Goal: Information Seeking & Learning: Learn about a topic

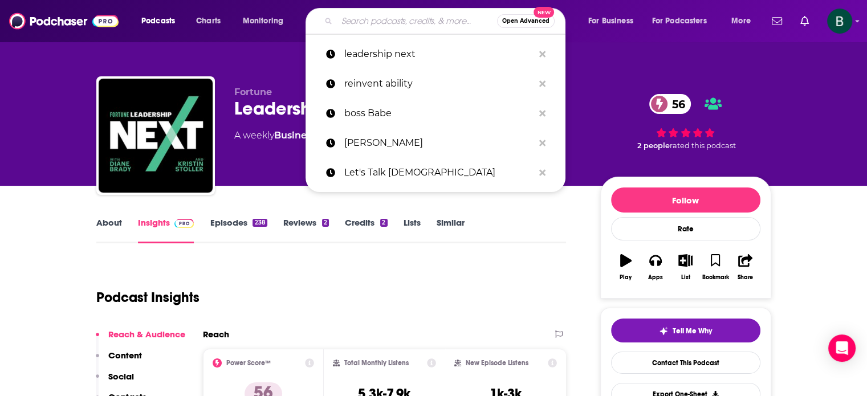
click at [360, 20] on input "Search podcasts, credits, & more..." at bounding box center [417, 21] width 160 height 18
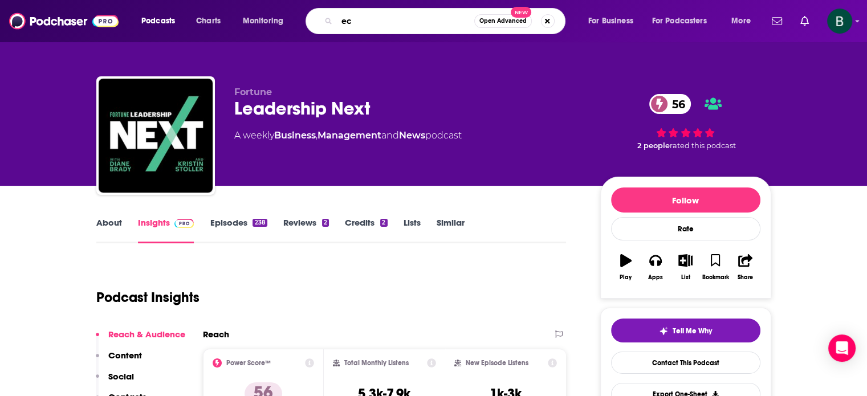
type input "e"
type input "behavioral economics"
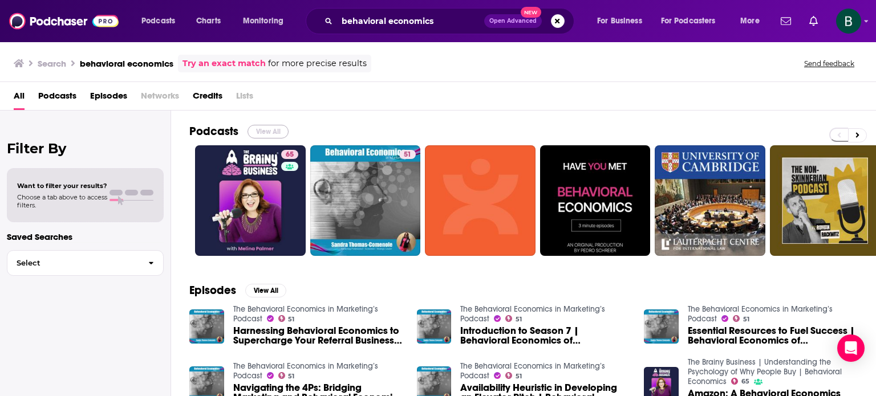
click at [263, 132] on button "View All" at bounding box center [267, 132] width 41 height 14
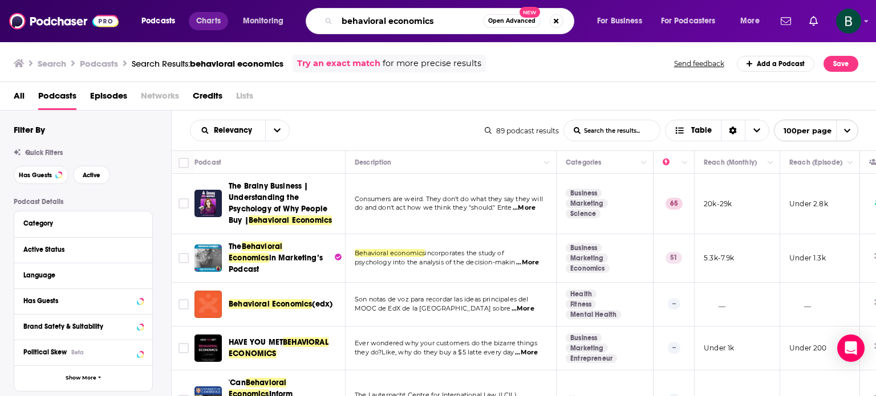
drag, startPoint x: 387, startPoint y: 21, endPoint x: 224, endPoint y: 18, distance: 163.1
click at [224, 18] on div "Podcasts Charts Monitoring behavioral economics Open Advanced New For Business …" at bounding box center [451, 21] width 637 height 26
type input "business economics"
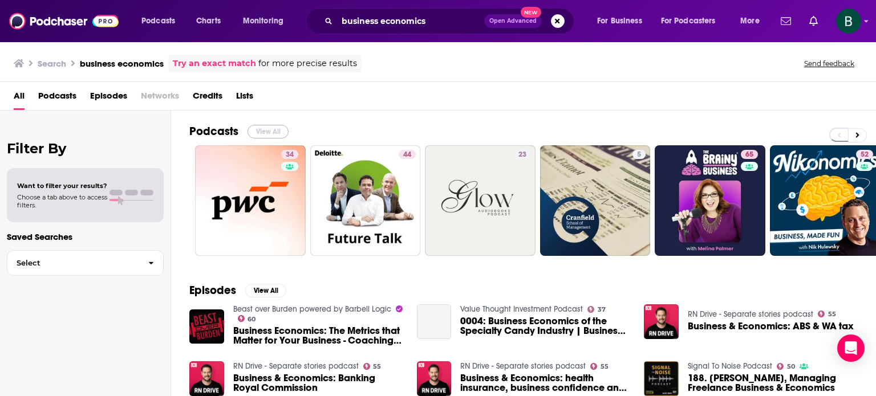
click at [262, 129] on button "View All" at bounding box center [267, 132] width 41 height 14
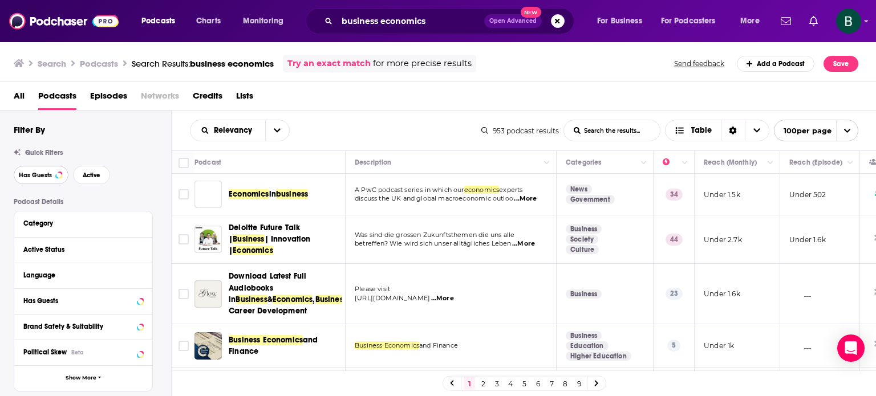
click at [46, 176] on span "Has Guests" at bounding box center [35, 175] width 33 height 6
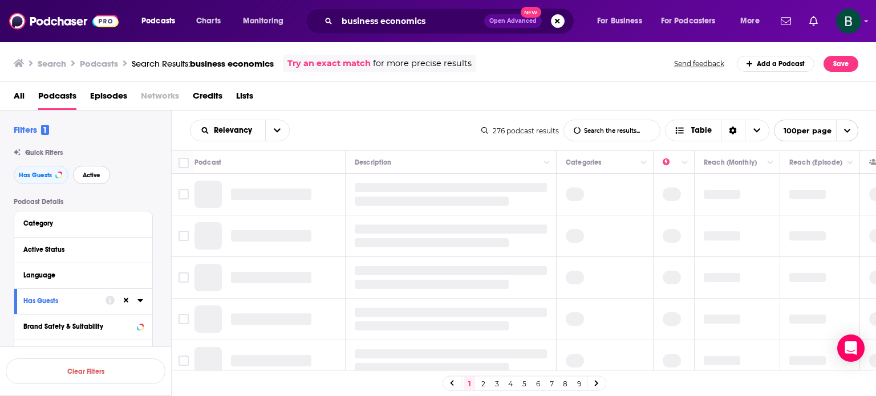
click at [86, 177] on span "Active" at bounding box center [92, 175] width 18 height 6
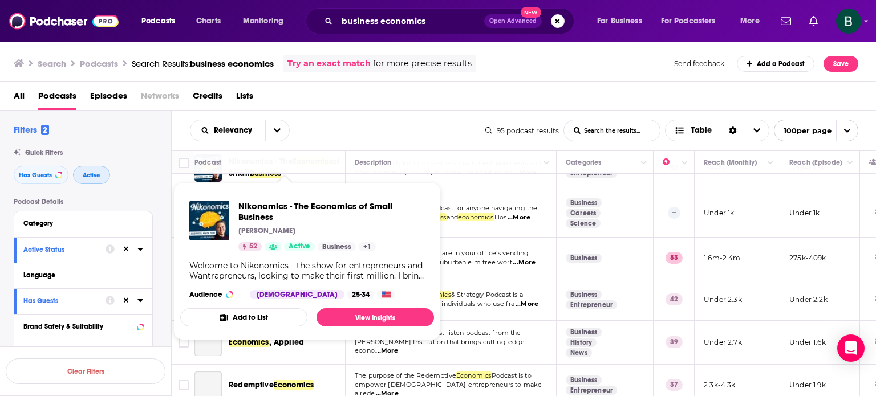
scroll to position [95, 0]
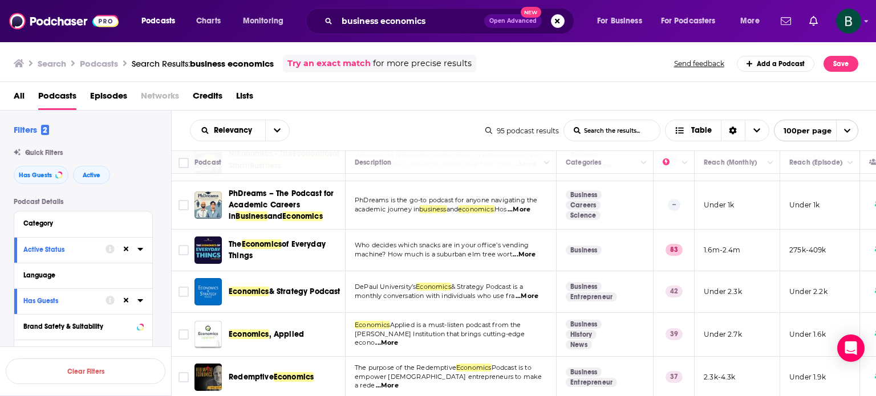
click at [527, 253] on span "...More" at bounding box center [524, 254] width 23 height 9
click at [180, 247] on input "Toggle select row" at bounding box center [183, 250] width 10 height 10
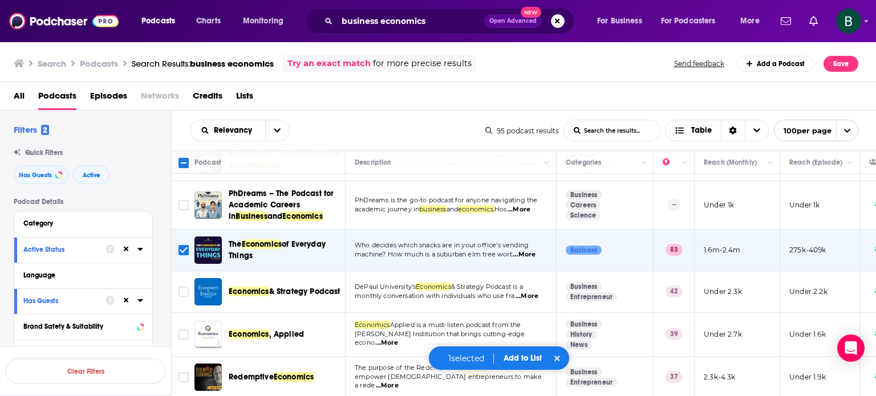
click at [523, 292] on span "...More" at bounding box center [526, 296] width 23 height 9
click at [183, 289] on input "Toggle select row" at bounding box center [183, 292] width 10 height 10
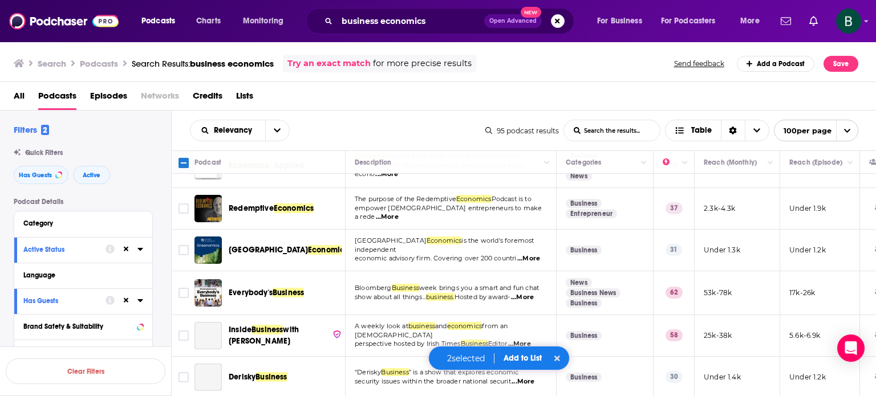
scroll to position [285, 0]
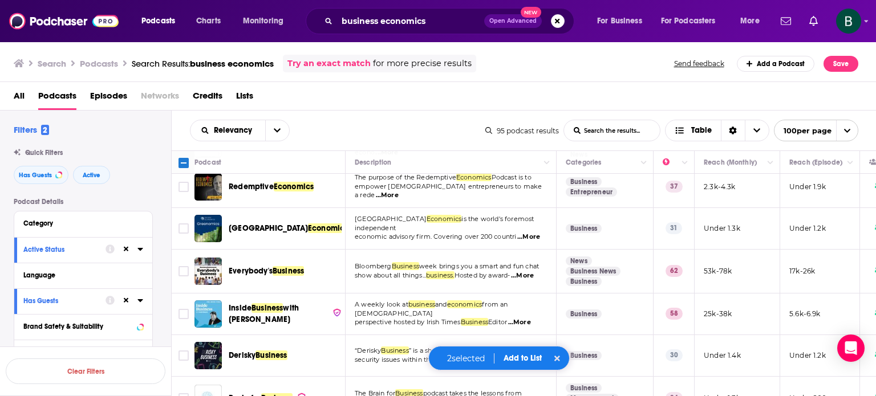
click at [532, 276] on span "...More" at bounding box center [522, 275] width 23 height 9
click at [180, 266] on input "Toggle select row" at bounding box center [183, 271] width 10 height 10
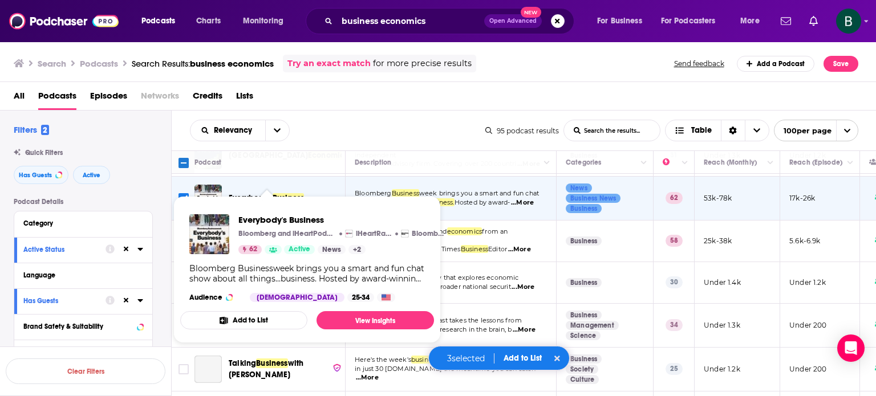
scroll to position [380, 0]
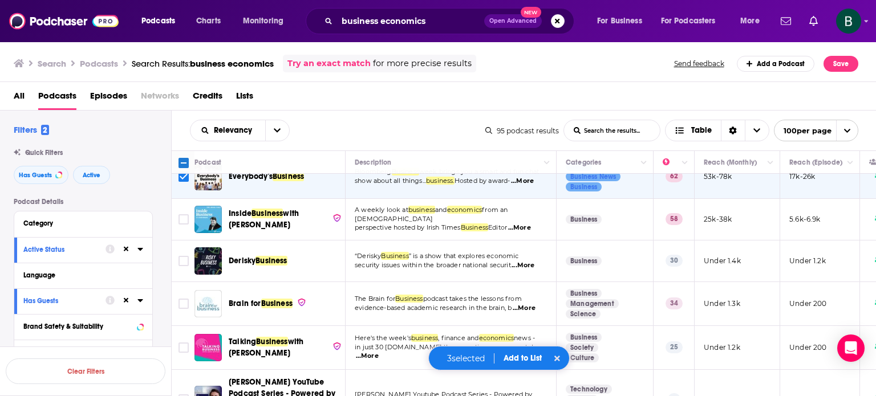
click at [531, 304] on span "...More" at bounding box center [524, 308] width 23 height 9
click at [181, 303] on input "Toggle select row" at bounding box center [183, 304] width 10 height 10
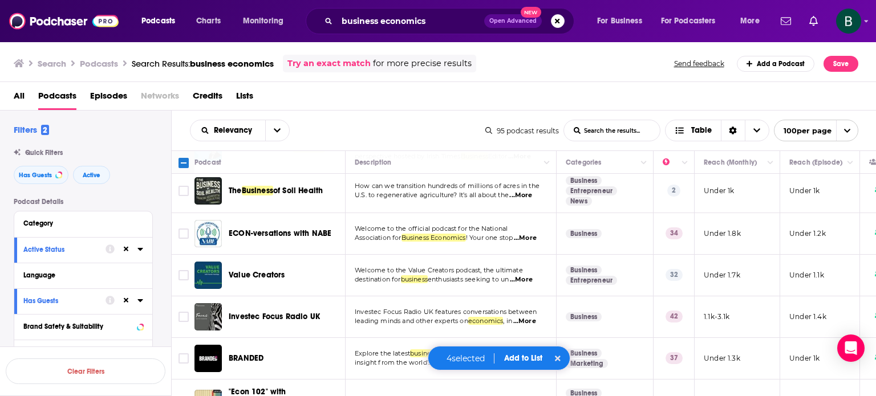
scroll to position [950, 0]
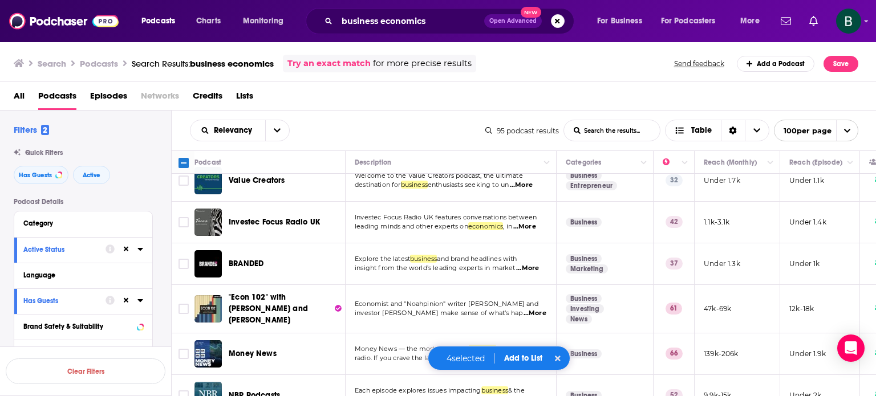
click at [531, 309] on span "...More" at bounding box center [534, 313] width 23 height 9
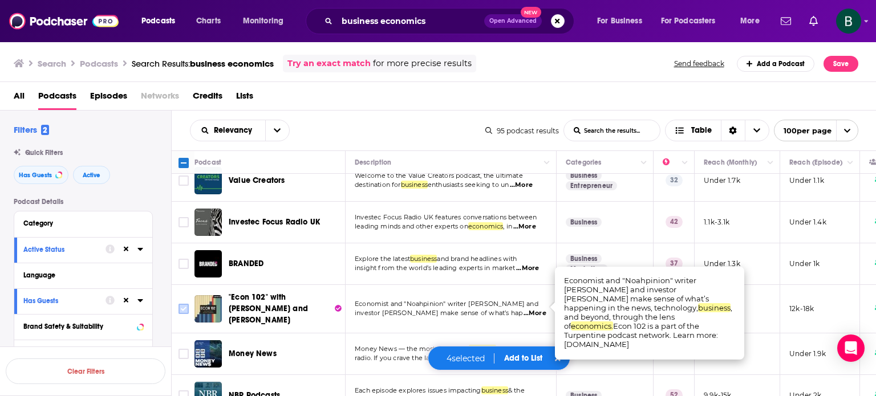
click at [186, 304] on input "Toggle select row" at bounding box center [183, 309] width 10 height 10
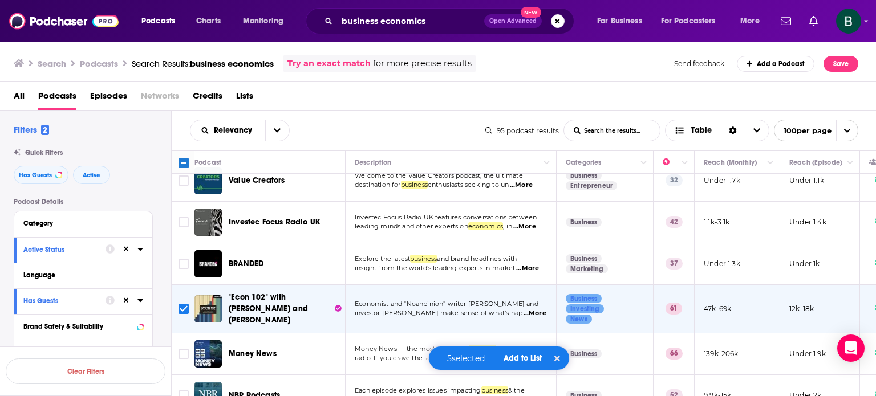
scroll to position [1045, 0]
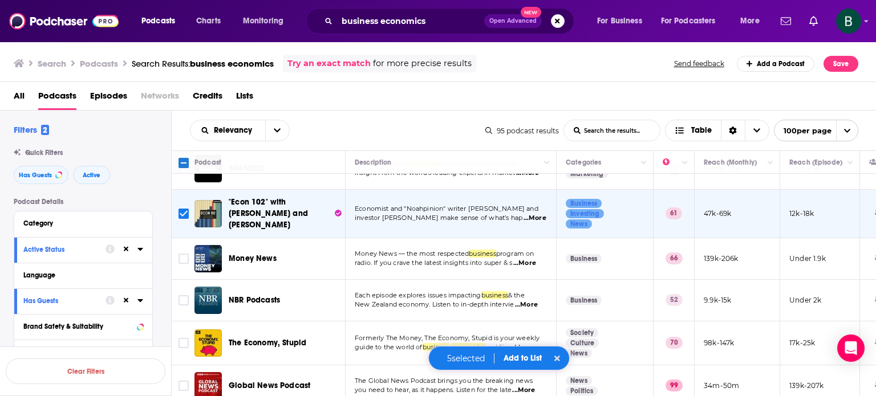
click at [530, 259] on span "...More" at bounding box center [524, 263] width 23 height 9
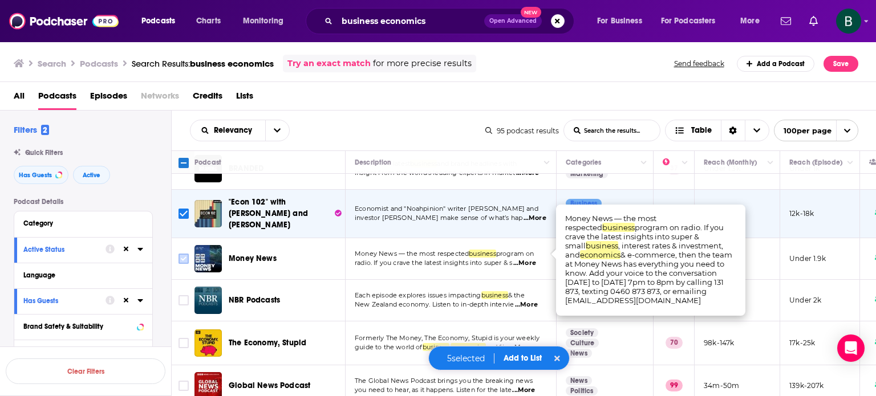
click at [182, 254] on input "Toggle select row" at bounding box center [183, 259] width 10 height 10
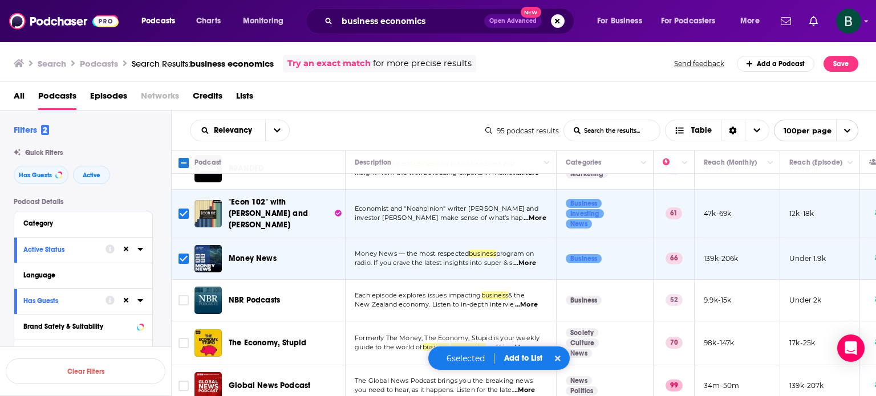
scroll to position [1140, 0]
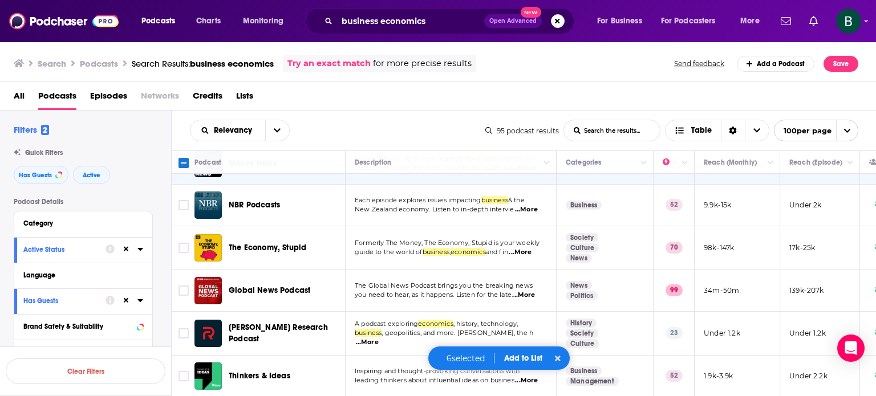
click at [531, 248] on span "...More" at bounding box center [520, 252] width 23 height 9
click at [181, 243] on input "Toggle select row" at bounding box center [183, 248] width 10 height 10
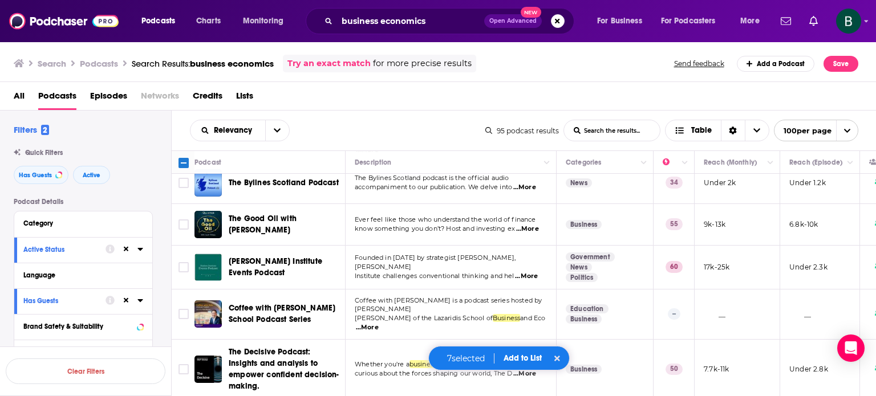
scroll to position [1520, 0]
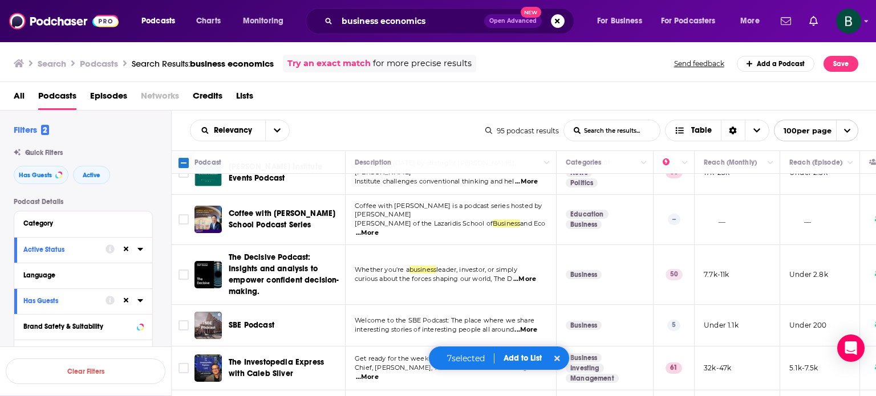
click at [535, 275] on span "...More" at bounding box center [524, 279] width 23 height 9
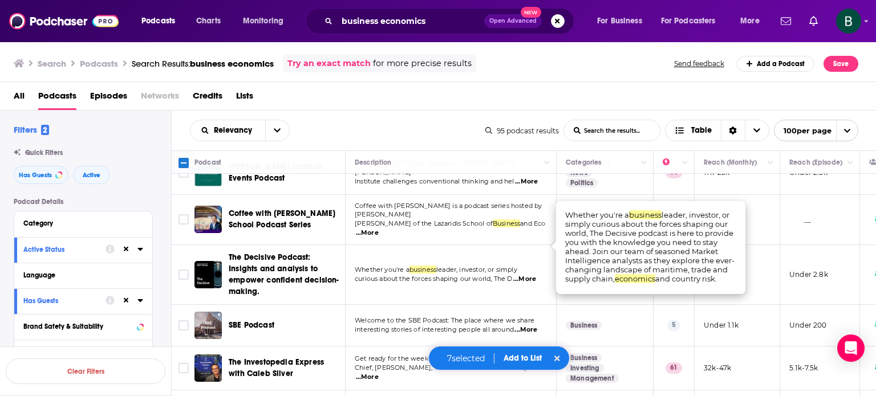
click at [492, 256] on td "Whether you're a business leader, investor, or simply curious about the forces …" at bounding box center [451, 275] width 211 height 60
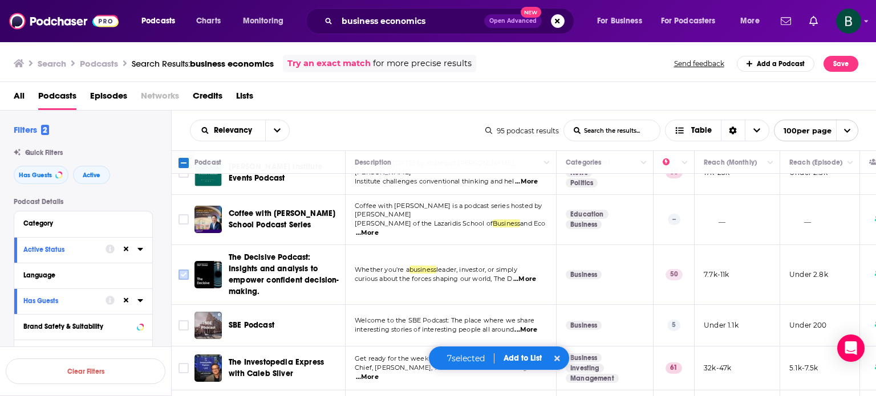
click at [181, 270] on input "Toggle select row" at bounding box center [183, 275] width 10 height 10
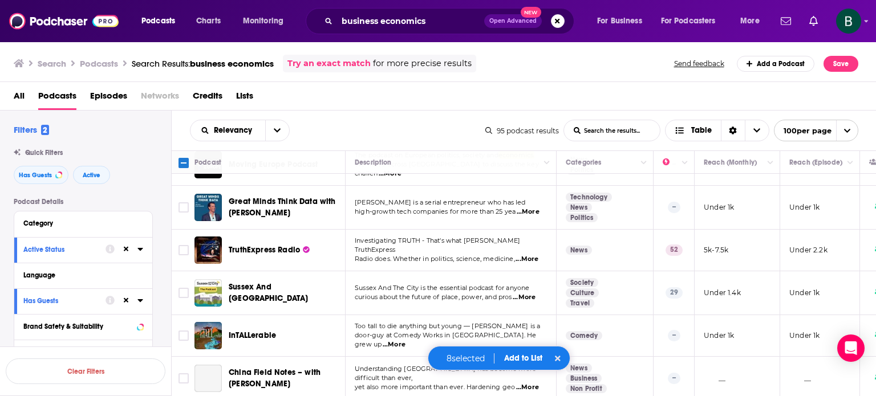
scroll to position [2946, 0]
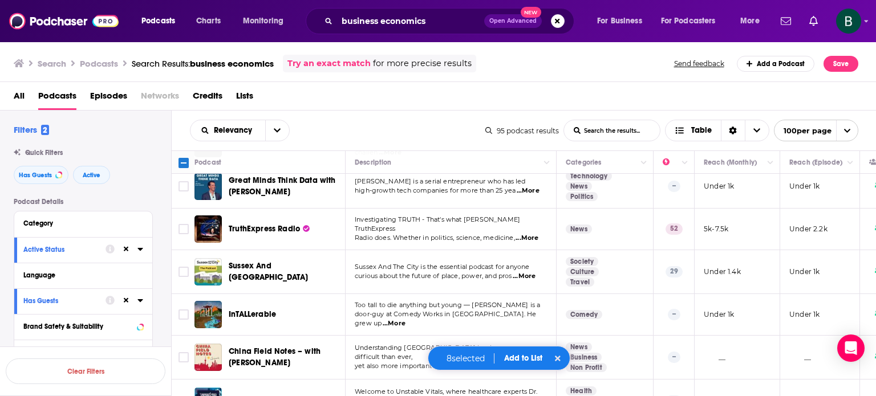
click at [533, 272] on span "...More" at bounding box center [524, 276] width 23 height 9
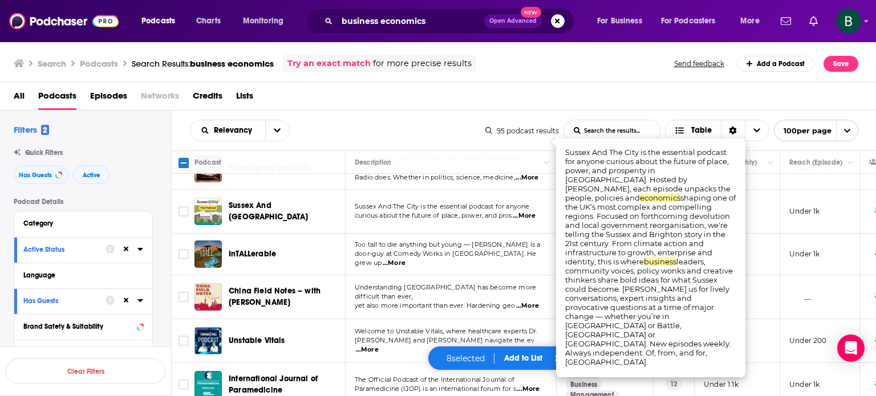
scroll to position [3041, 0]
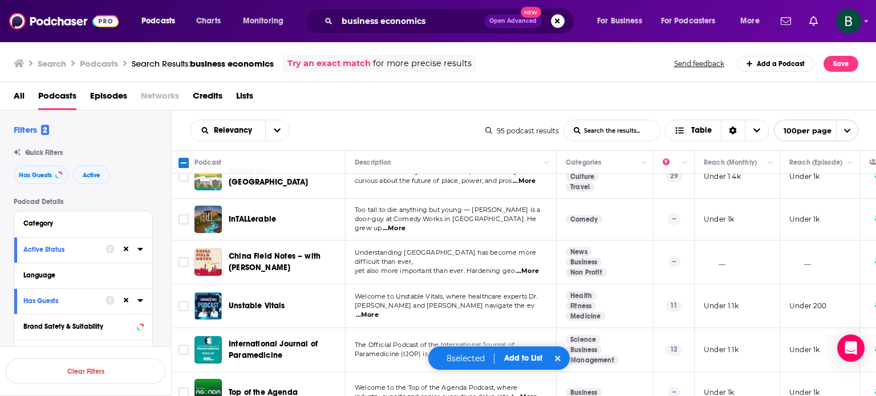
click at [374, 285] on td "Welcome to Unstable Vitals, where healthcare experts Dr. [PERSON_NAME] and [PER…" at bounding box center [451, 307] width 211 height 44
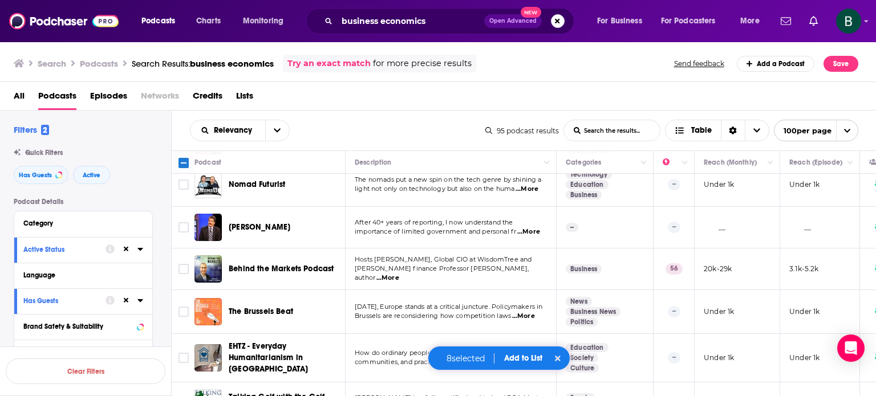
scroll to position [3516, 0]
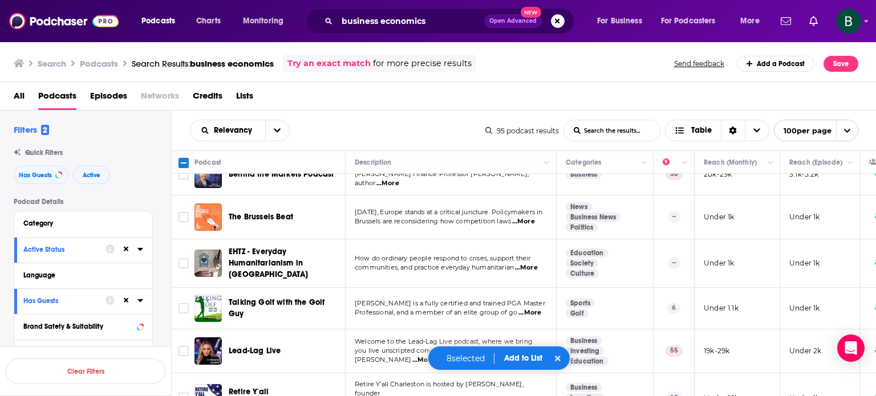
click at [435, 356] on span "...More" at bounding box center [423, 360] width 23 height 9
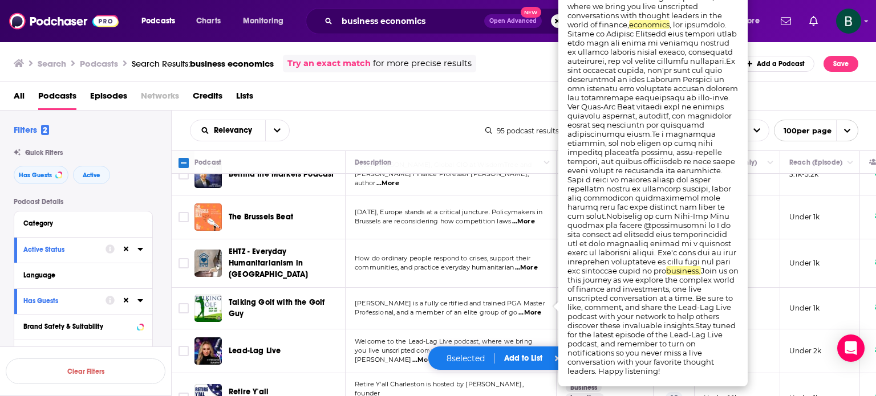
click at [360, 330] on td "Welcome to the Lead-Lag Live podcast, where we bring you live unscripted conver…" at bounding box center [451, 352] width 211 height 44
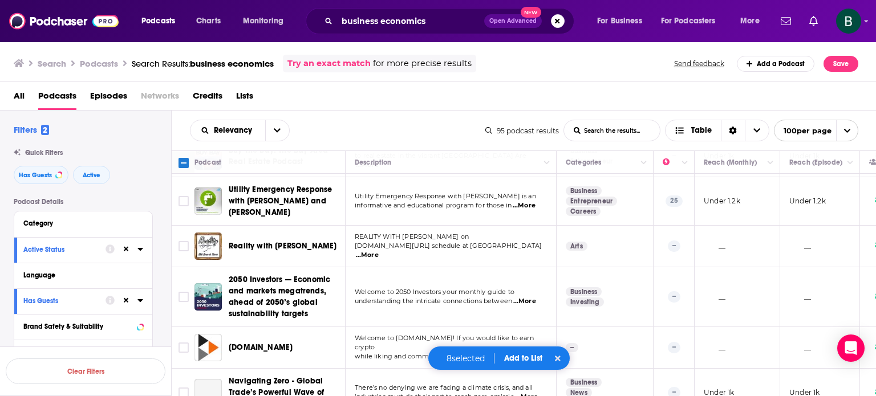
scroll to position [3907, 0]
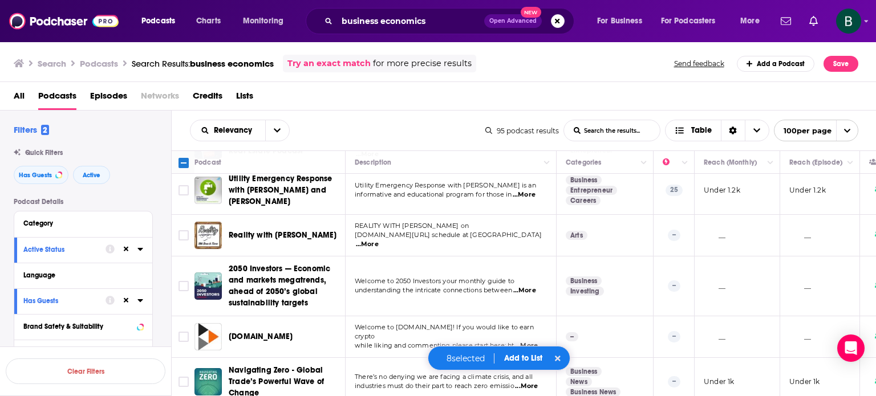
click at [513, 355] on button "Add to List" at bounding box center [523, 359] width 56 height 10
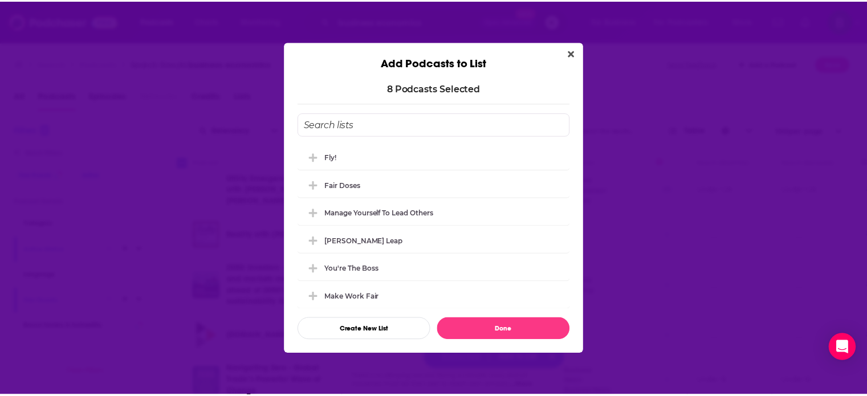
scroll to position [0, 0]
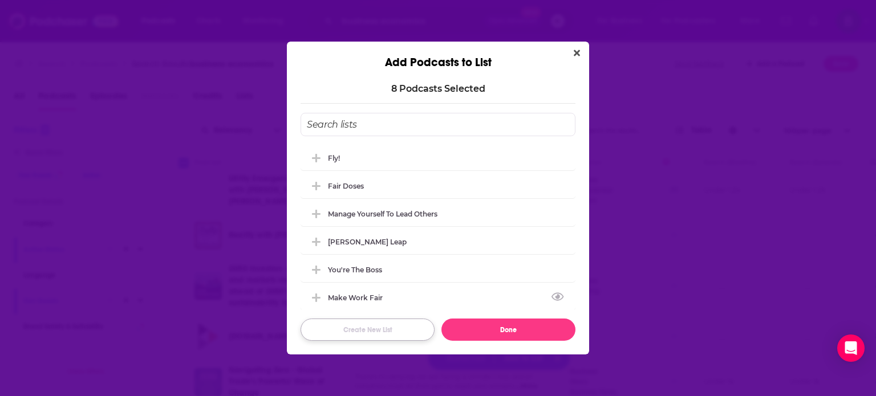
click at [369, 323] on button "Create New List" at bounding box center [368, 330] width 134 height 22
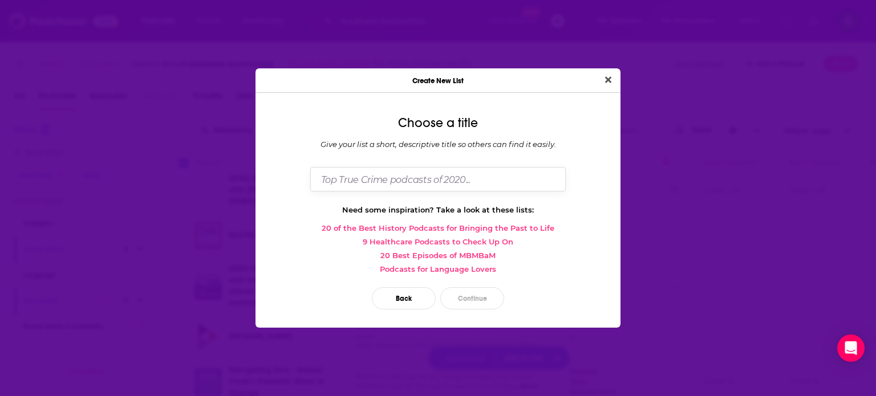
click at [367, 185] on input "Dialog" at bounding box center [437, 179] width 255 height 25
type input "Lucky by Design"
click at [493, 300] on button "Continue" at bounding box center [472, 298] width 64 height 22
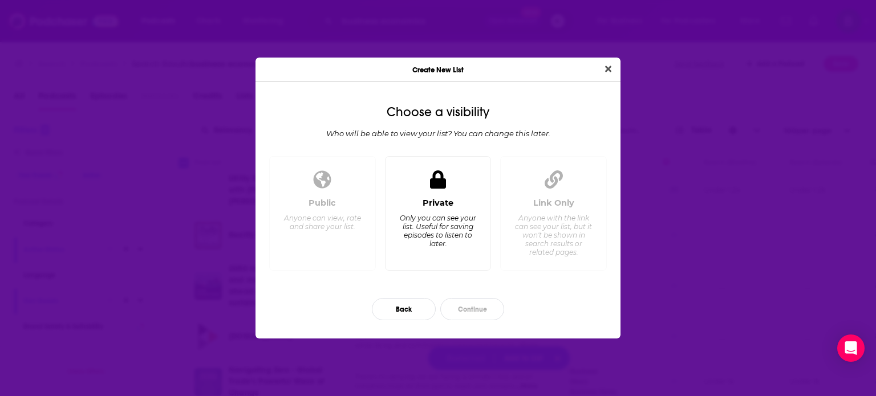
click at [458, 263] on div "Private Only you can see your list. Useful for saving episodes to listen to lat…" at bounding box center [438, 213] width 107 height 115
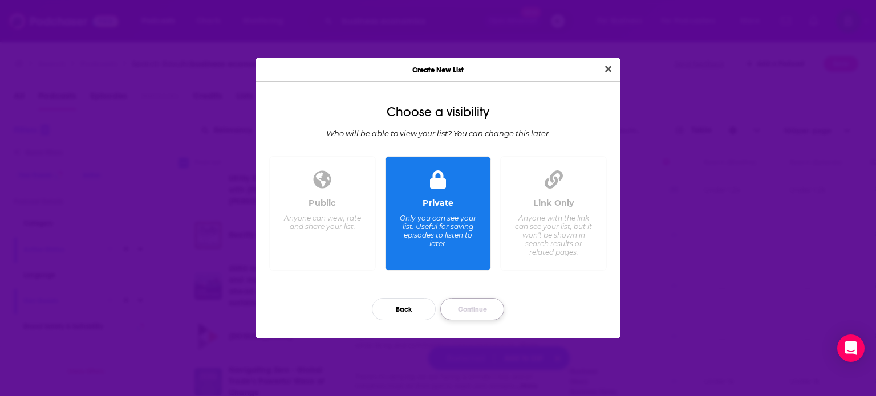
click at [458, 310] on button "Continue" at bounding box center [472, 309] width 64 height 22
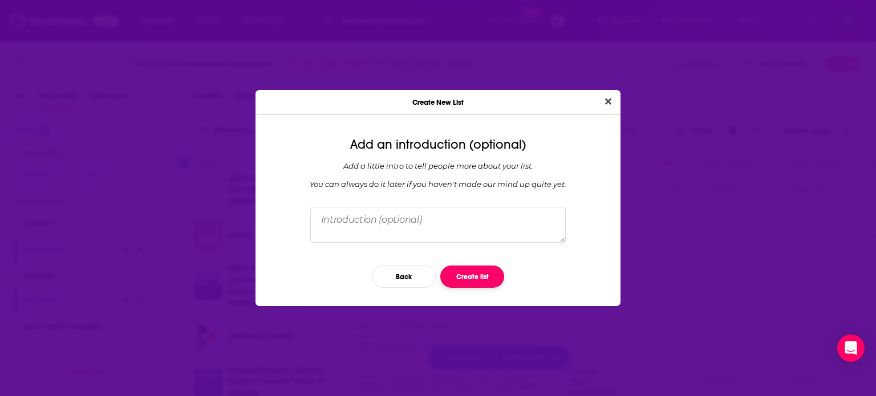
click at [464, 277] on button "Create list" at bounding box center [472, 277] width 64 height 22
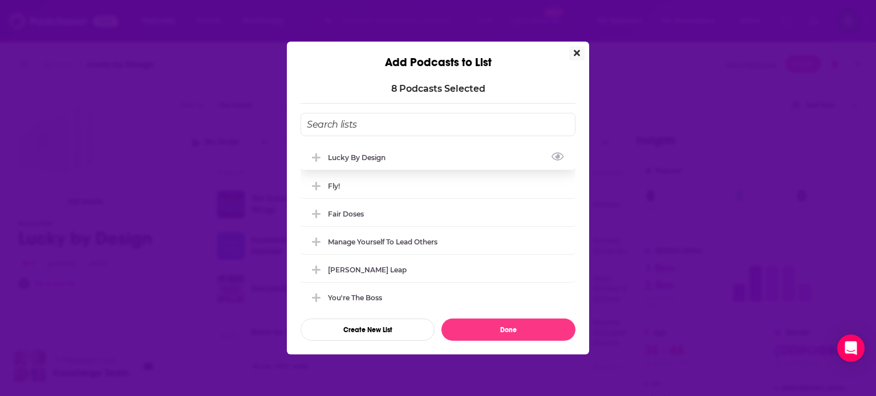
click at [344, 159] on div "Lucky by Design" at bounding box center [360, 157] width 64 height 9
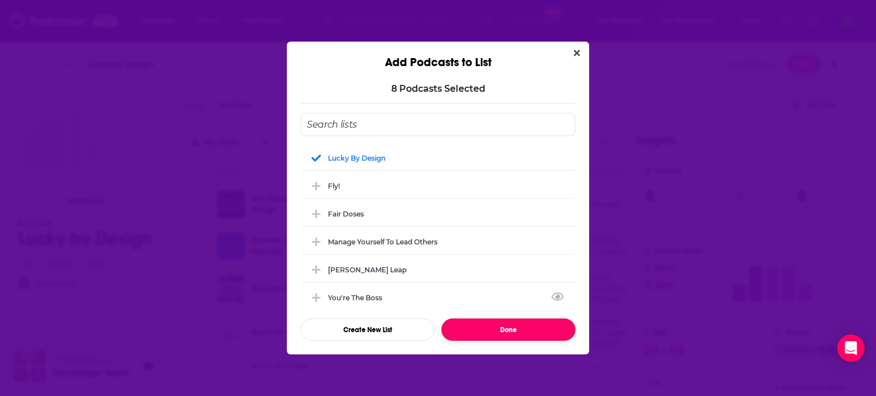
click at [520, 323] on button "Done" at bounding box center [508, 330] width 134 height 22
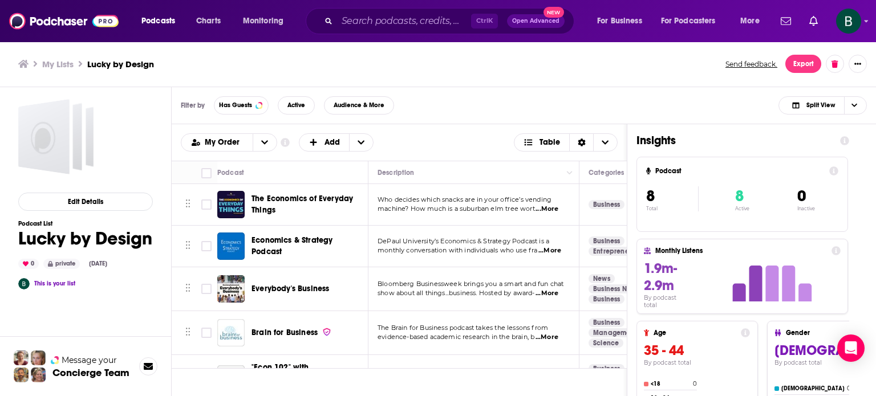
click at [369, 33] on div "Ctrl K Open Advanced New" at bounding box center [440, 21] width 269 height 26
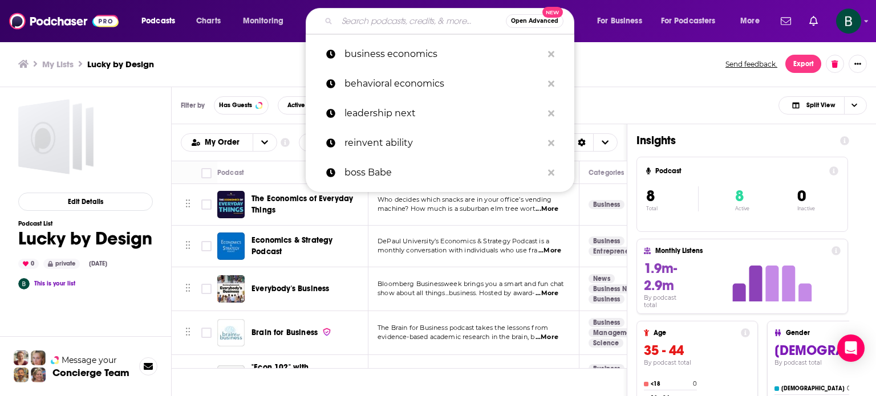
click at [387, 22] on input "Search podcasts, credits, & more..." at bounding box center [421, 21] width 169 height 18
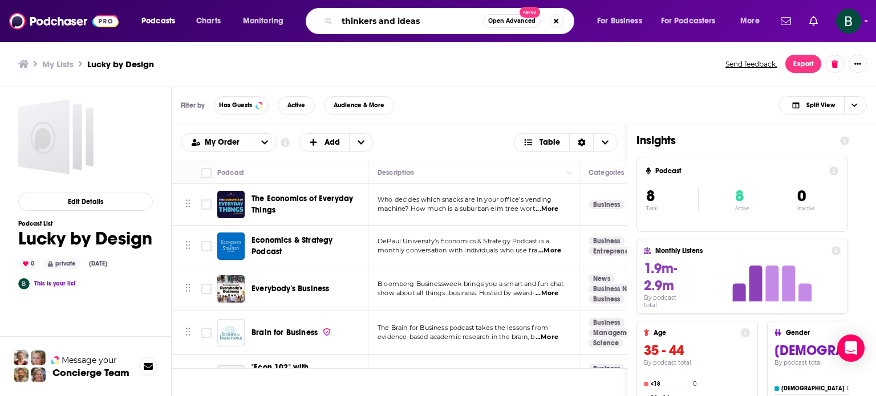
type input "thinkers and ideas"
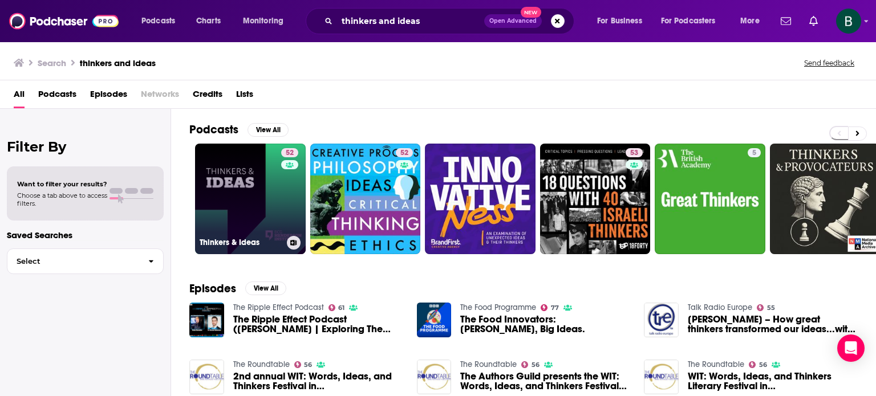
click at [258, 194] on link "52 Thinkers & Ideas" at bounding box center [250, 199] width 111 height 111
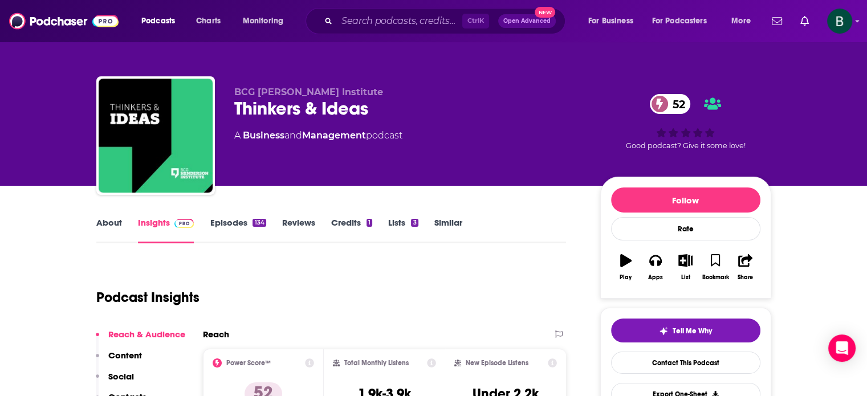
click at [452, 223] on link "Similar" at bounding box center [449, 230] width 28 height 26
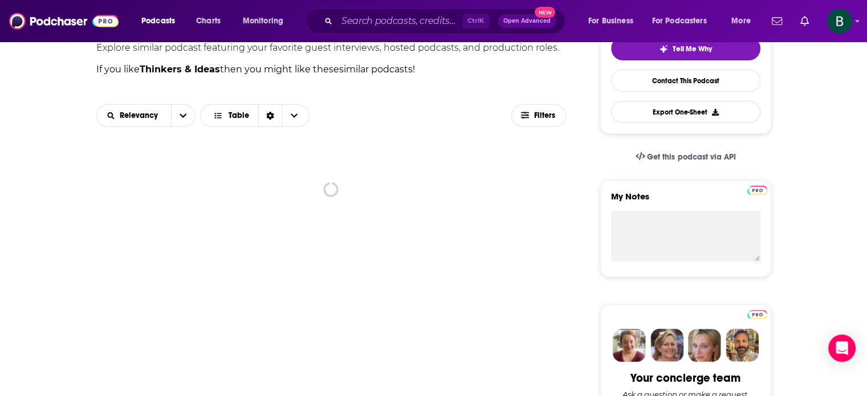
scroll to position [285, 0]
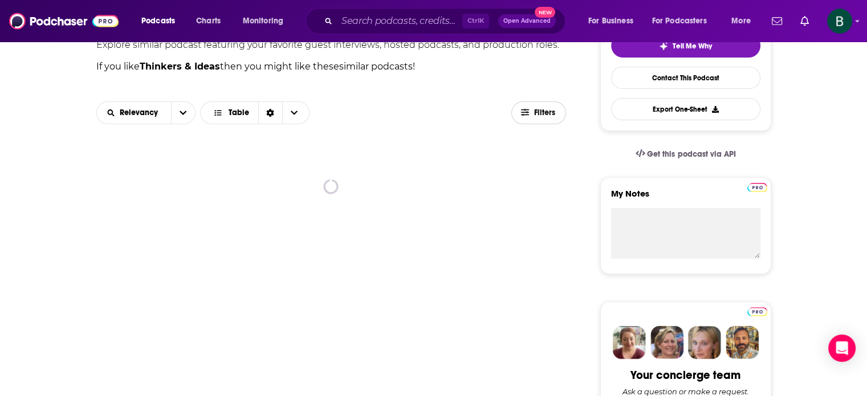
click at [547, 113] on span "Filters" at bounding box center [545, 113] width 23 height 8
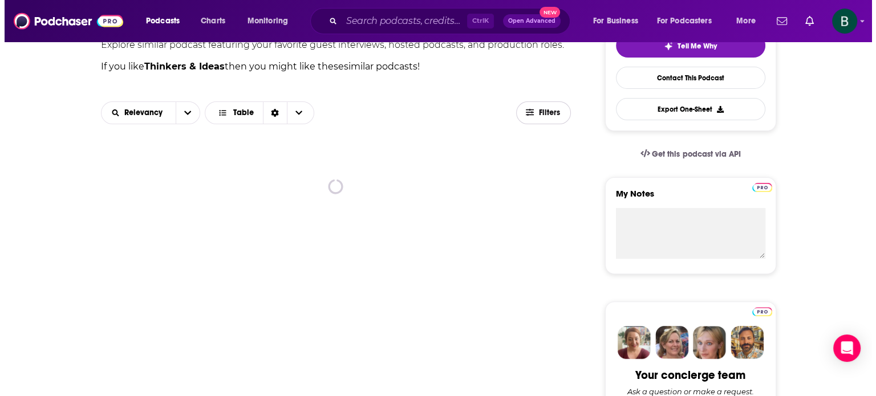
scroll to position [0, 0]
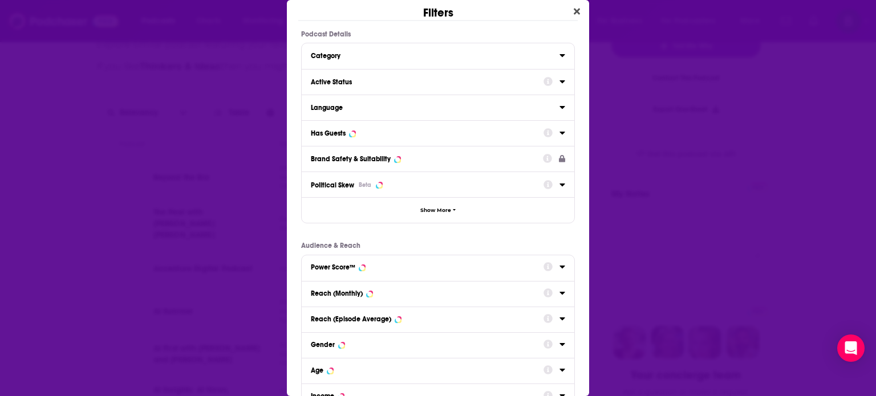
click at [559, 84] on icon "Dialog" at bounding box center [562, 81] width 6 height 9
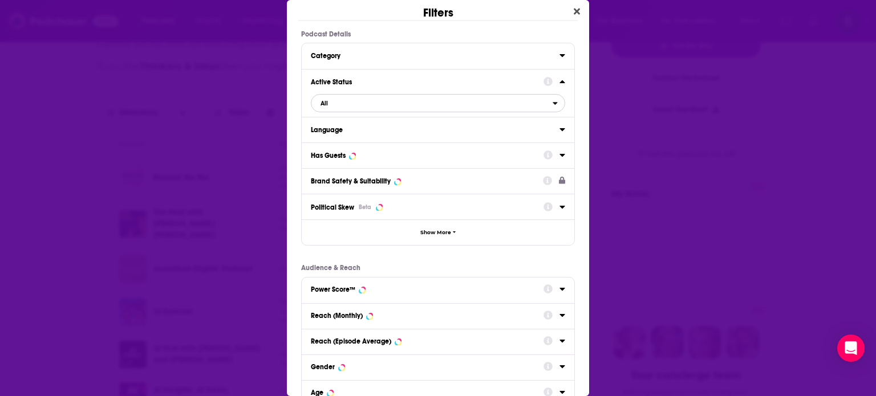
click at [403, 104] on span "All" at bounding box center [431, 103] width 241 height 15
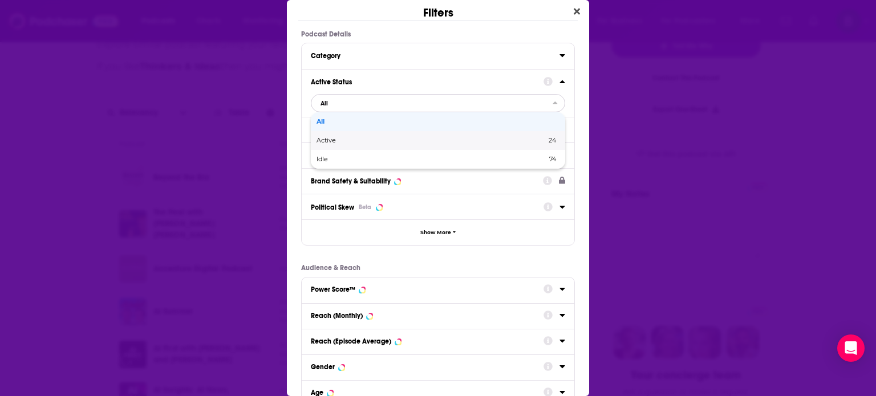
click at [327, 141] on span "Active" at bounding box center [378, 140] width 124 height 6
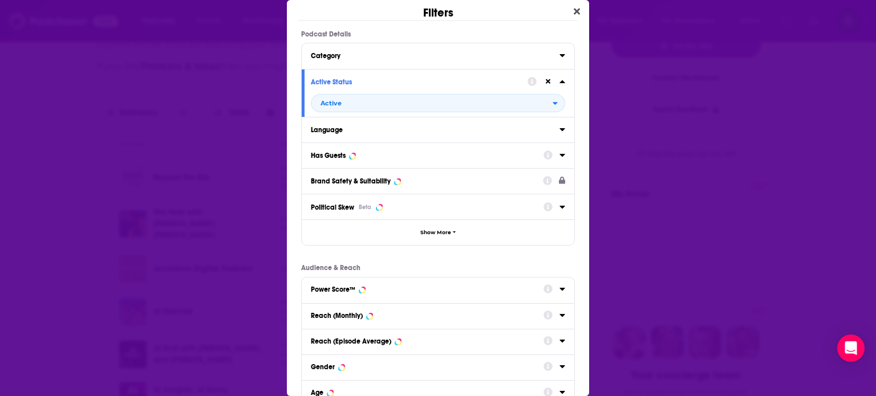
click at [548, 158] on div "Dialog" at bounding box center [554, 155] width 22 height 14
click at [559, 155] on icon "Dialog" at bounding box center [561, 155] width 5 height 3
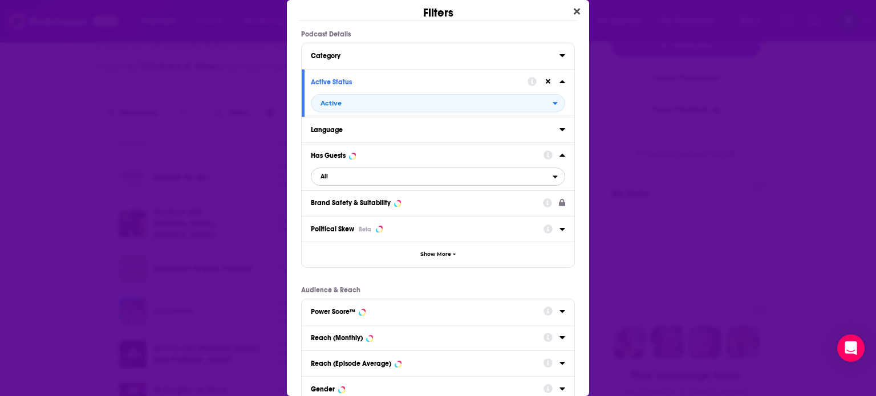
click at [356, 173] on span "All" at bounding box center [431, 176] width 241 height 15
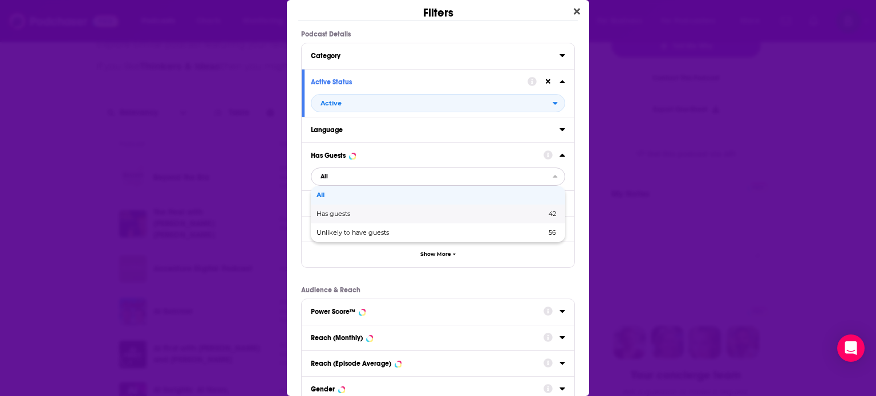
click at [334, 216] on span "Has guests" at bounding box center [382, 214] width 132 height 6
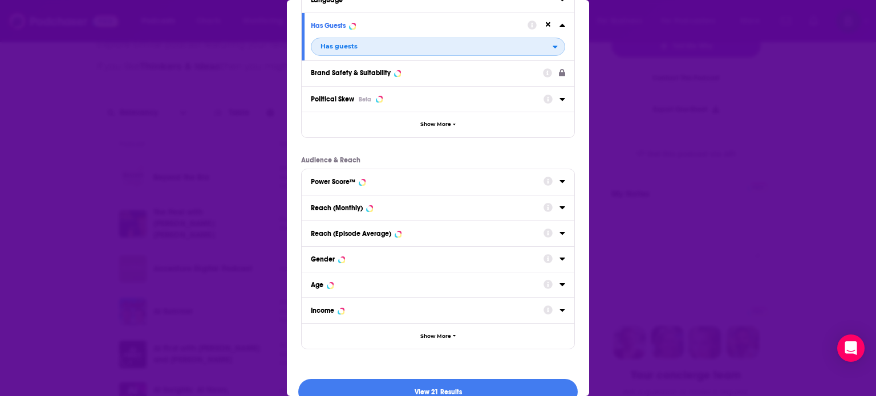
scroll to position [149, 0]
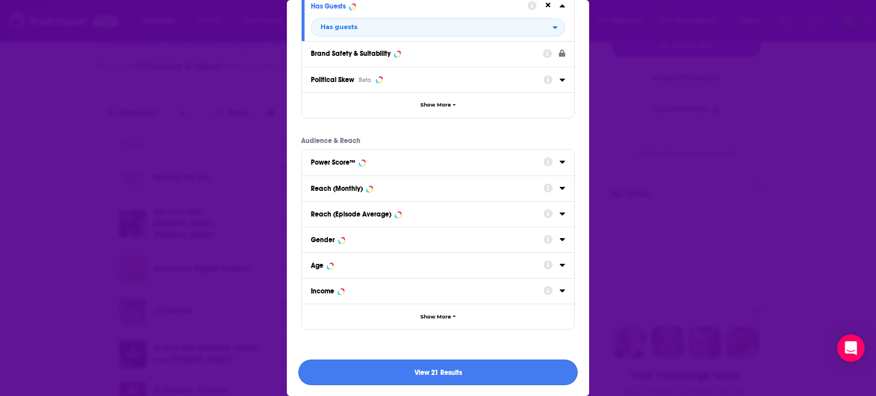
click at [414, 373] on button "View 21 Results" at bounding box center [437, 373] width 279 height 26
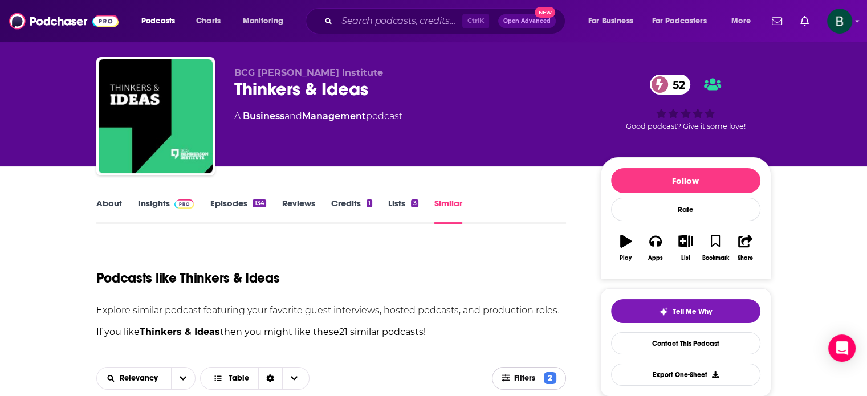
scroll to position [0, 0]
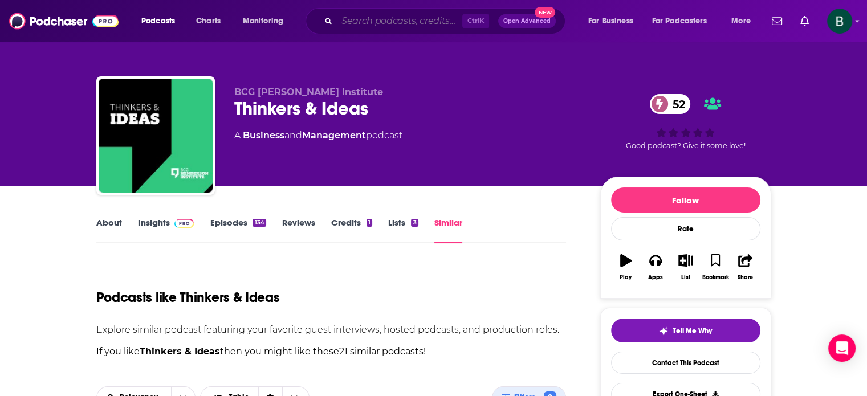
click at [393, 20] on input "Search podcasts, credits, & more..." at bounding box center [399, 21] width 125 height 18
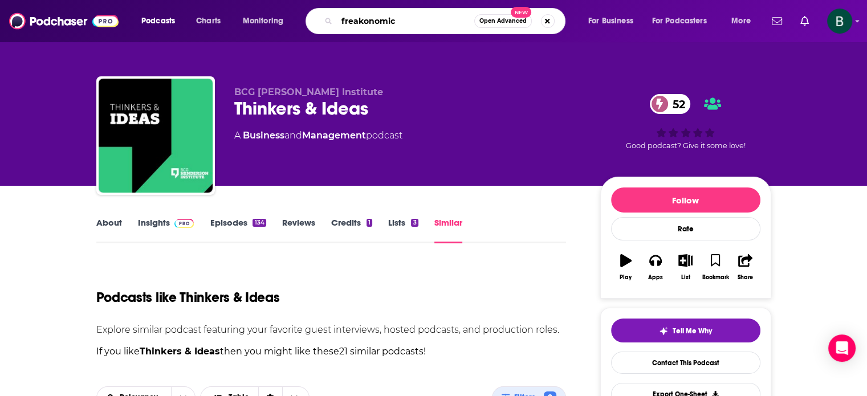
type input "freakonomics"
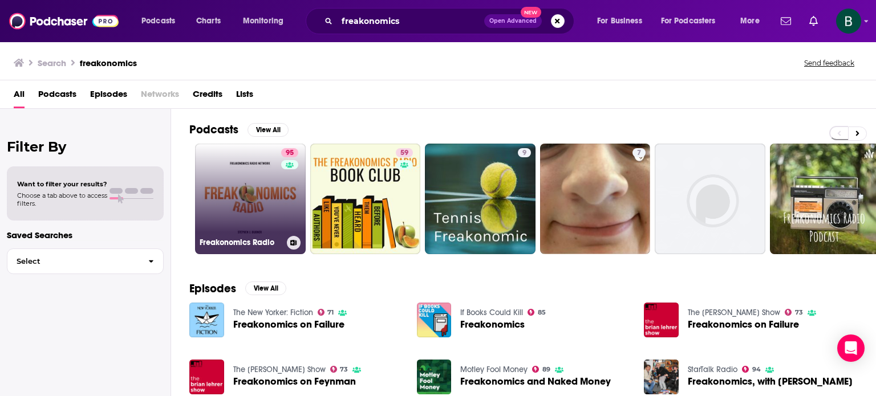
click at [265, 226] on link "95 Freakonomics Radio" at bounding box center [250, 199] width 111 height 111
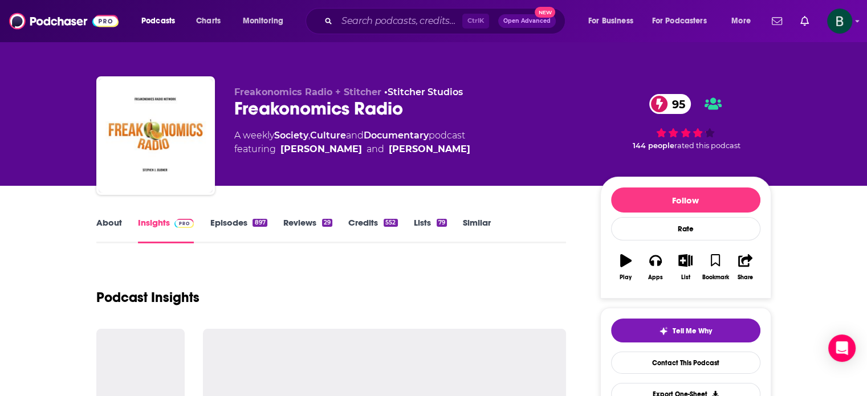
click at [486, 224] on link "Similar" at bounding box center [477, 230] width 28 height 26
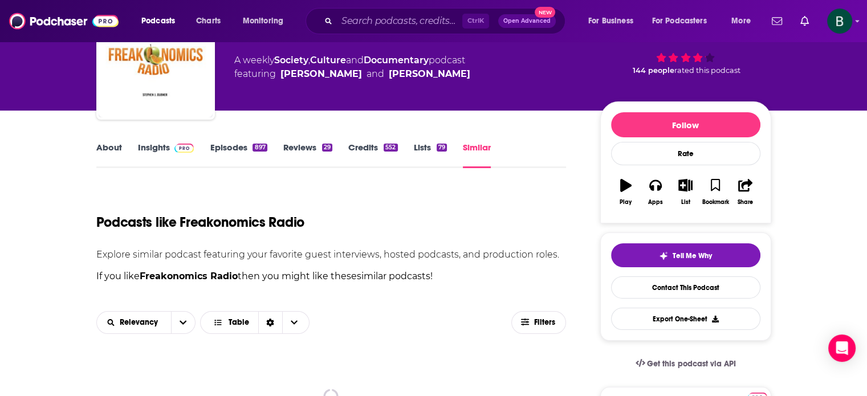
scroll to position [190, 0]
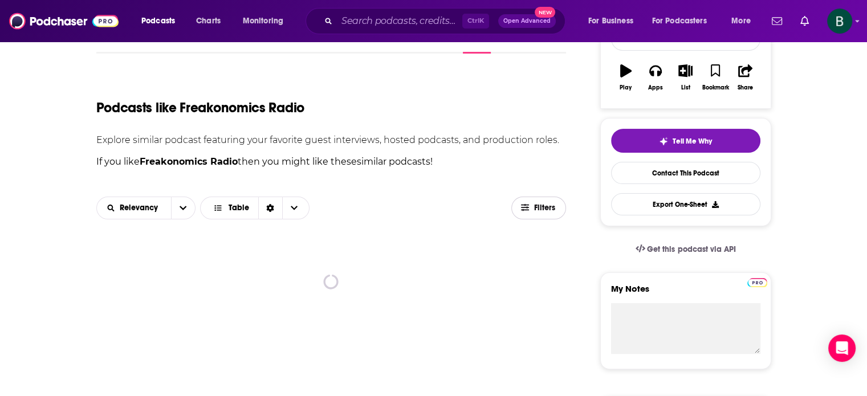
click at [545, 205] on span "Filters" at bounding box center [545, 208] width 23 height 8
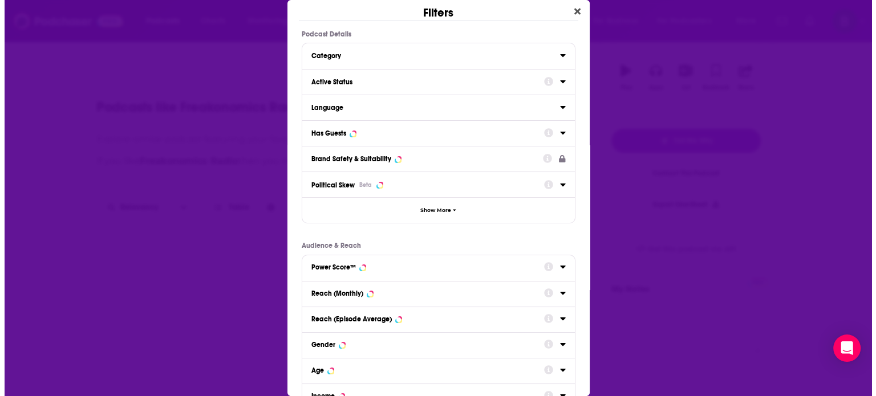
scroll to position [0, 0]
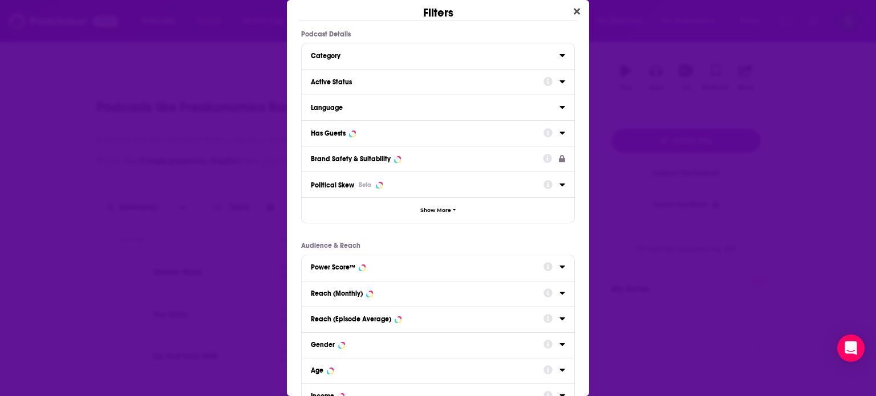
click at [533, 78] on button "Active Status" at bounding box center [427, 81] width 233 height 14
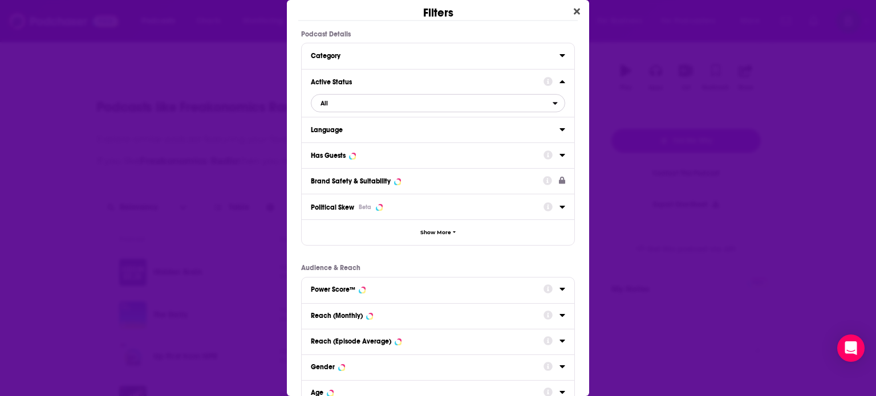
click at [375, 108] on span "All" at bounding box center [431, 103] width 241 height 15
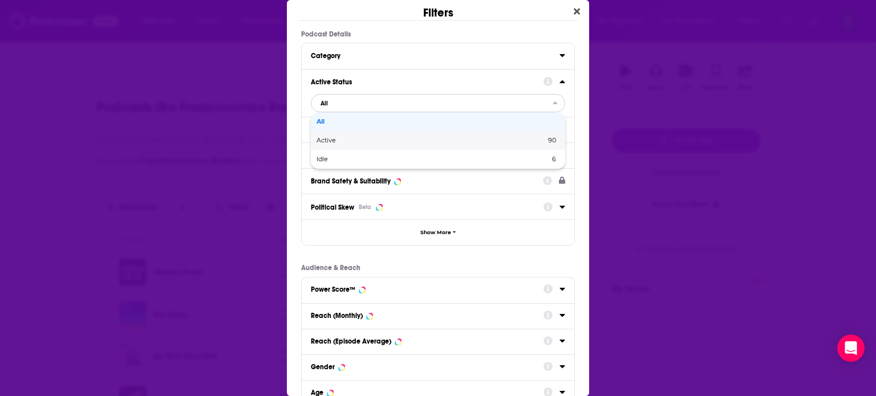
click at [336, 141] on span "Active" at bounding box center [378, 140] width 124 height 6
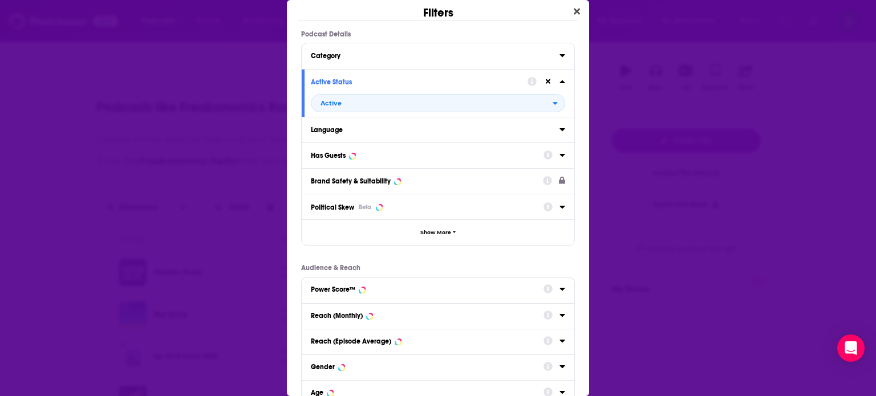
click at [424, 133] on div "Language" at bounding box center [431, 130] width 241 height 8
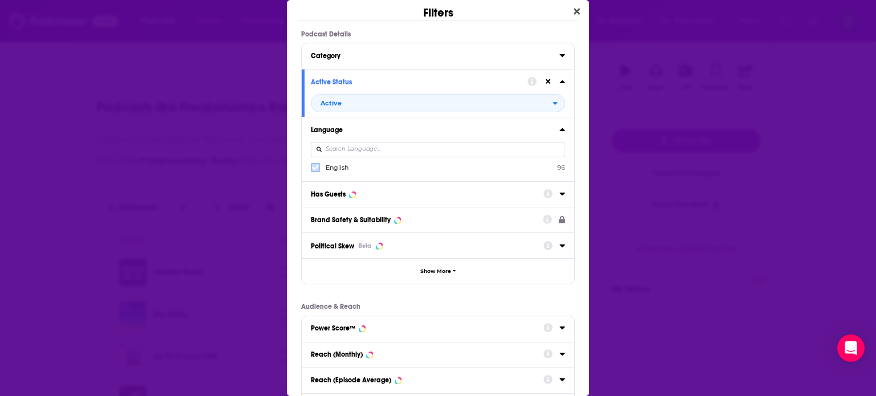
click at [315, 170] on icon "Dialog" at bounding box center [315, 167] width 7 height 7
click at [559, 193] on icon "Dialog" at bounding box center [562, 193] width 6 height 9
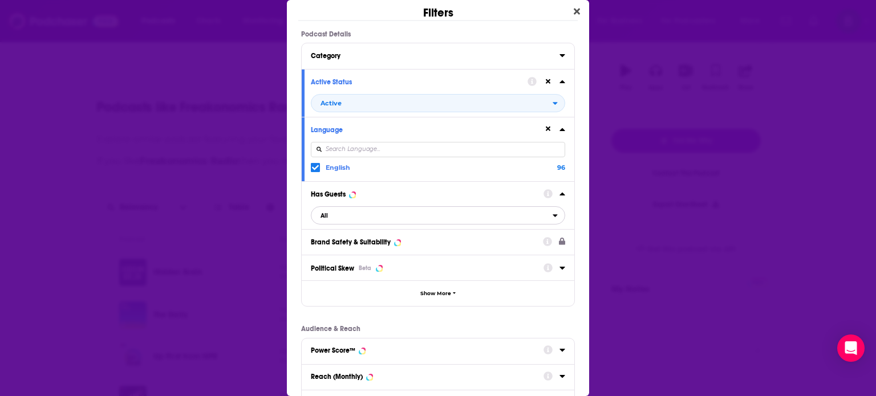
click at [346, 218] on span "All" at bounding box center [431, 215] width 241 height 15
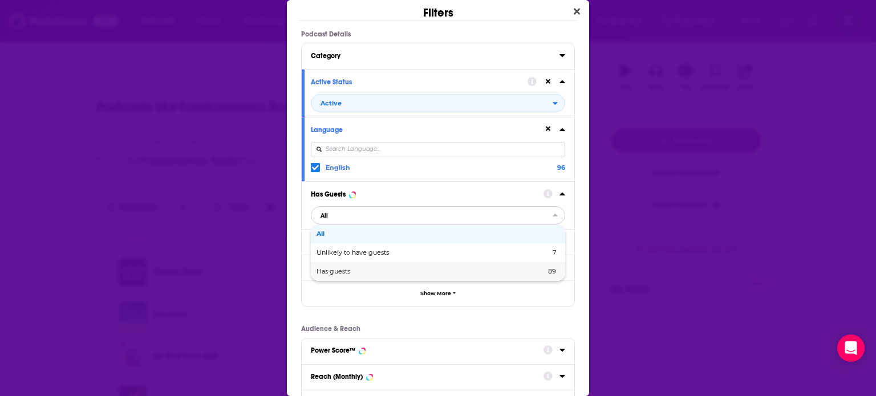
click at [340, 273] on span "Has guests" at bounding box center [381, 272] width 131 height 6
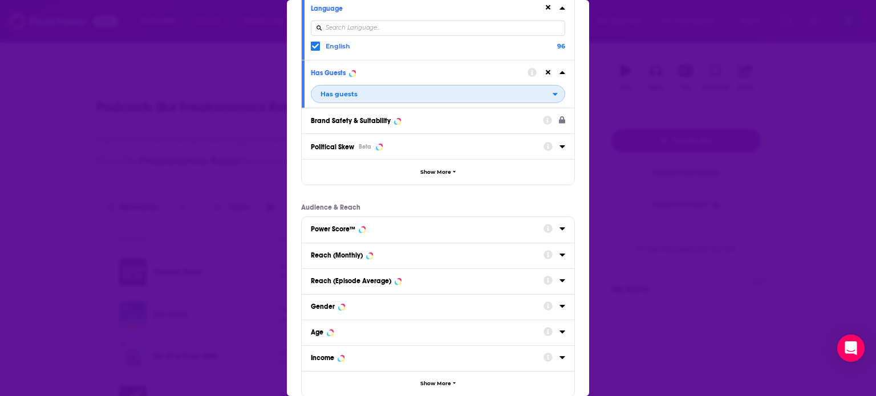
scroll to position [188, 0]
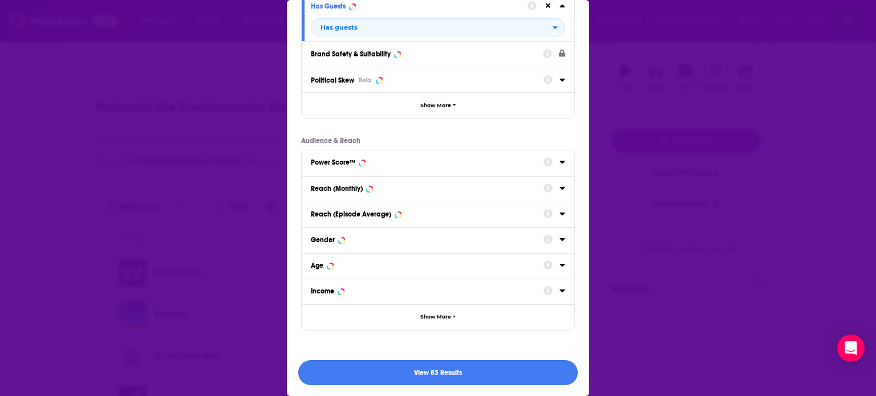
click at [460, 375] on button "View 83 Results" at bounding box center [437, 373] width 279 height 26
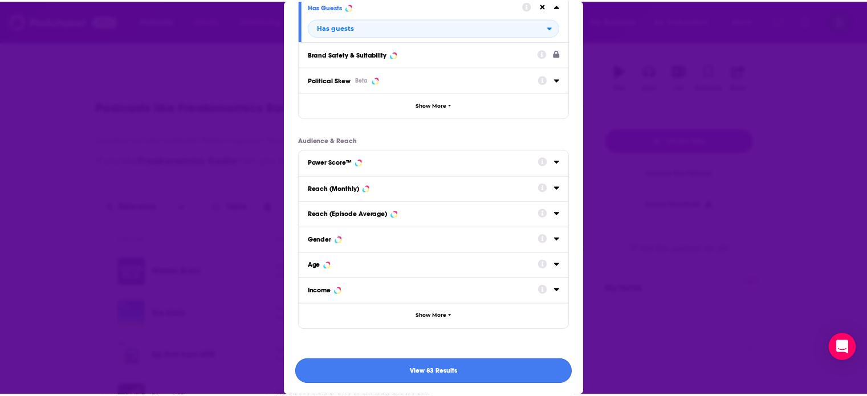
scroll to position [190, 0]
